Goal: Transaction & Acquisition: Purchase product/service

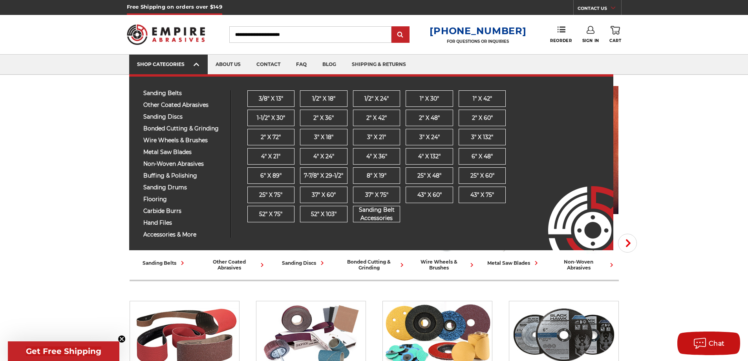
click at [196, 61] on icon at bounding box center [196, 64] width 5 height 9
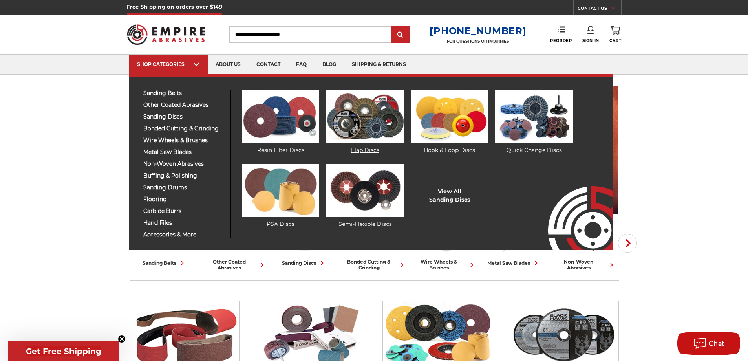
click at [370, 150] on link "Flap Discs" at bounding box center [364, 122] width 77 height 64
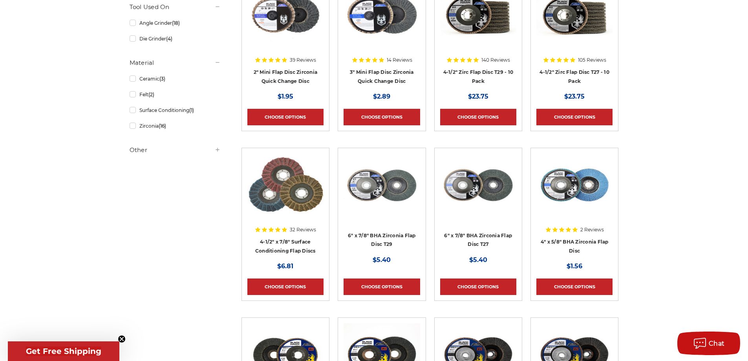
scroll to position [118, 0]
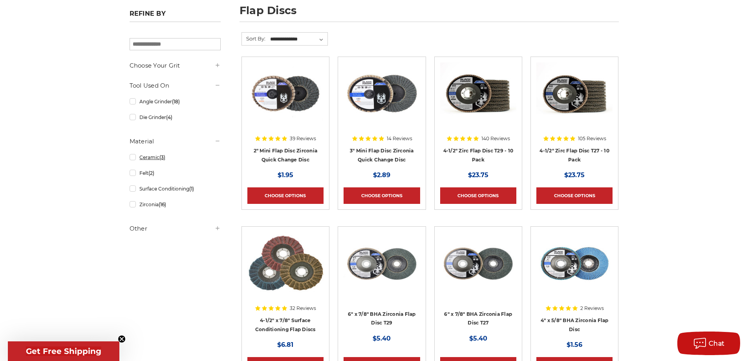
click at [152, 159] on link "Ceramic (3)" at bounding box center [175, 157] width 91 height 14
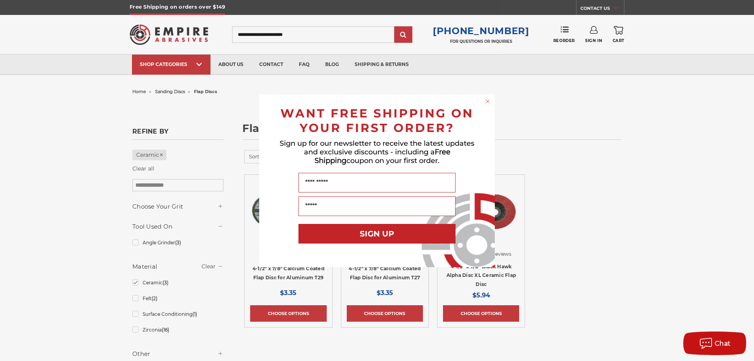
click at [487, 101] on icon "Close dialog" at bounding box center [487, 101] width 3 height 3
